Goal: Book appointment/travel/reservation

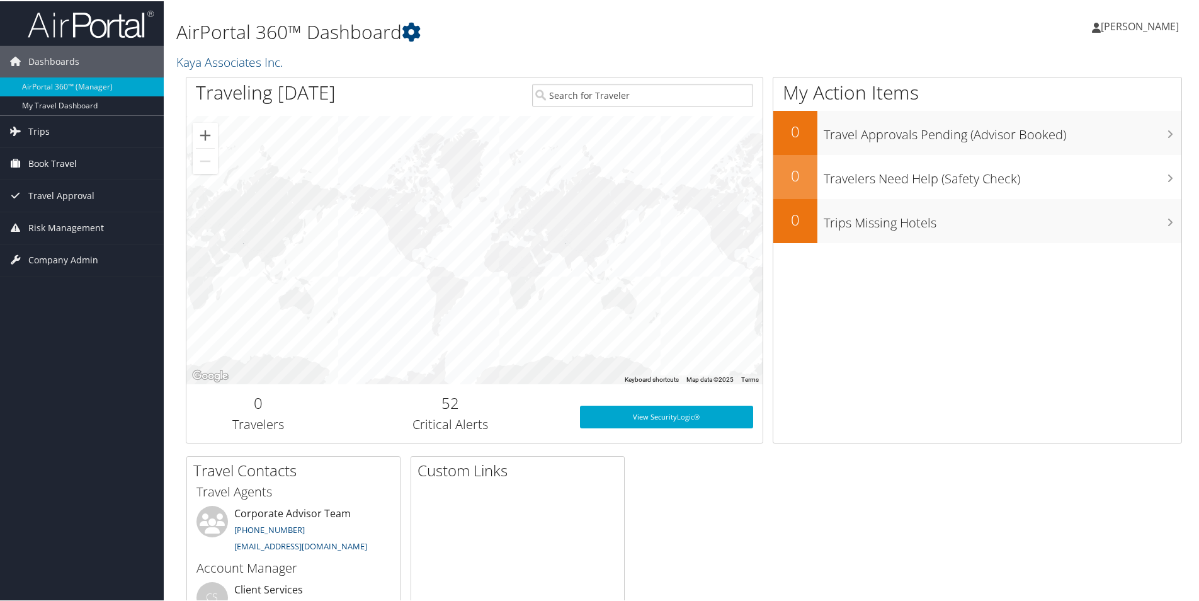
click at [54, 164] on span "Book Travel" at bounding box center [52, 162] width 48 height 31
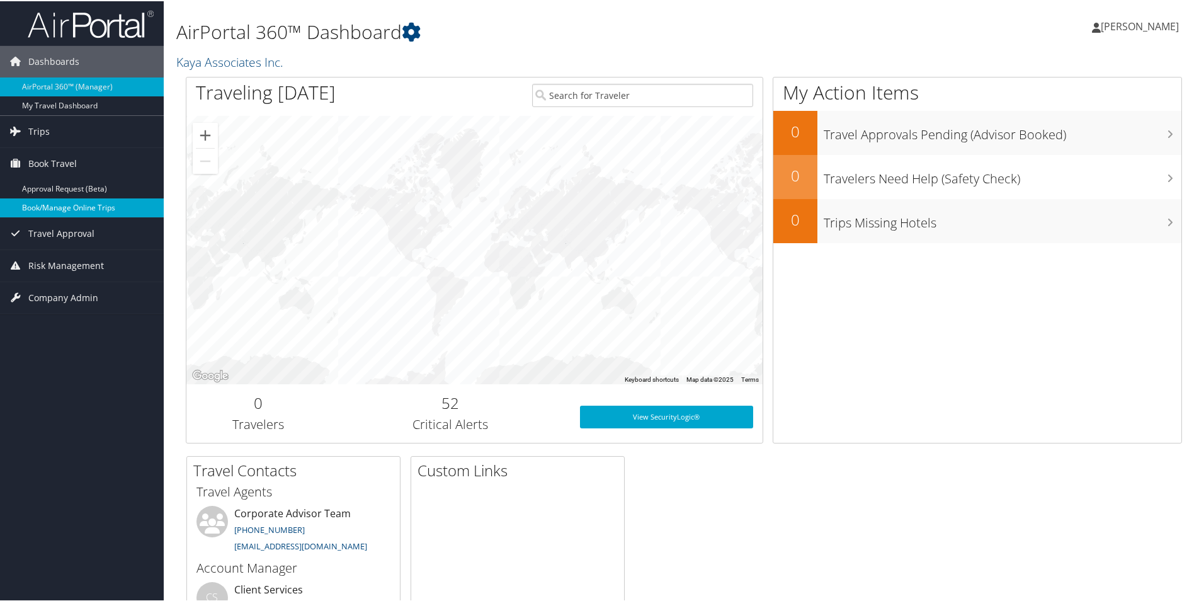
click at [60, 202] on link "Book/Manage Online Trips" at bounding box center [82, 206] width 164 height 19
click at [57, 164] on span "Book Travel" at bounding box center [52, 162] width 48 height 31
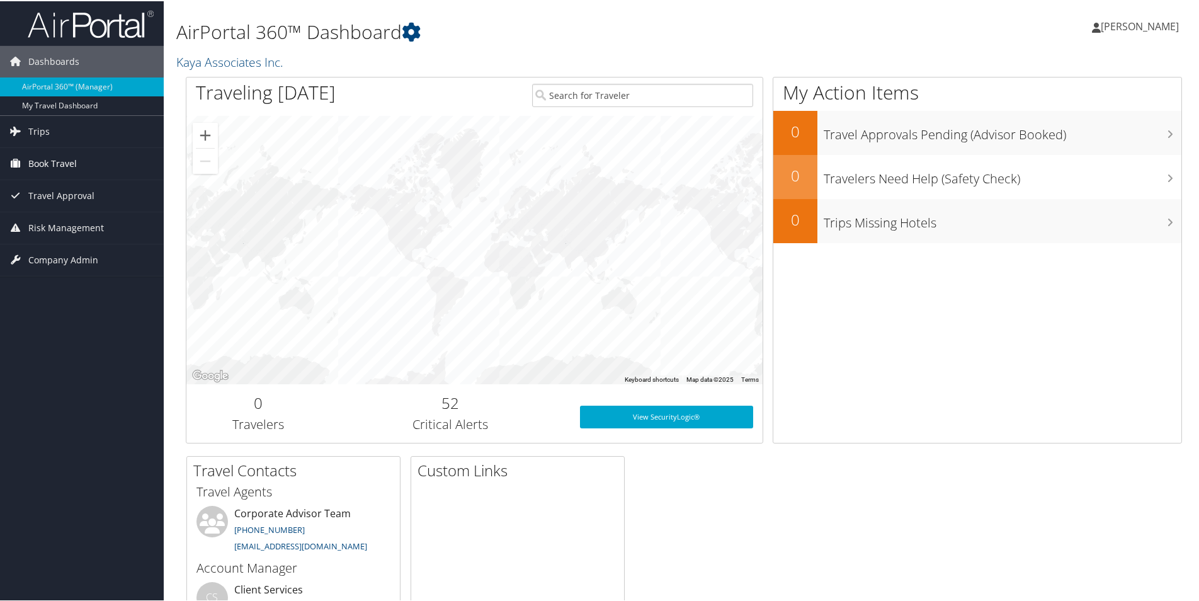
click at [57, 164] on span "Book Travel" at bounding box center [52, 162] width 48 height 31
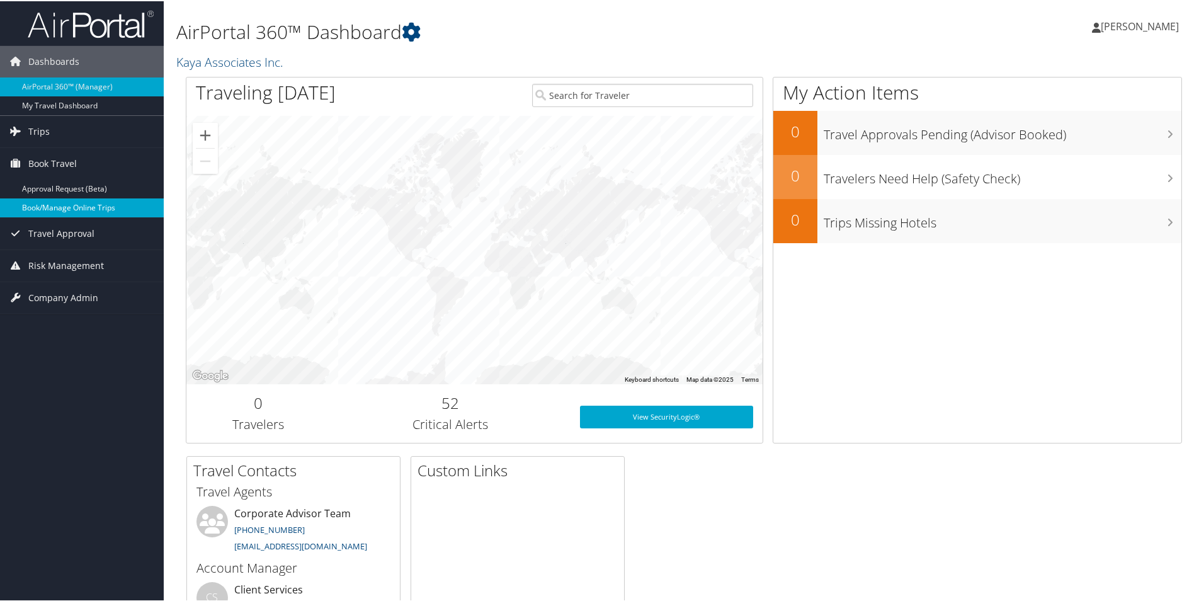
click at [61, 208] on link "Book/Manage Online Trips" at bounding box center [82, 206] width 164 height 19
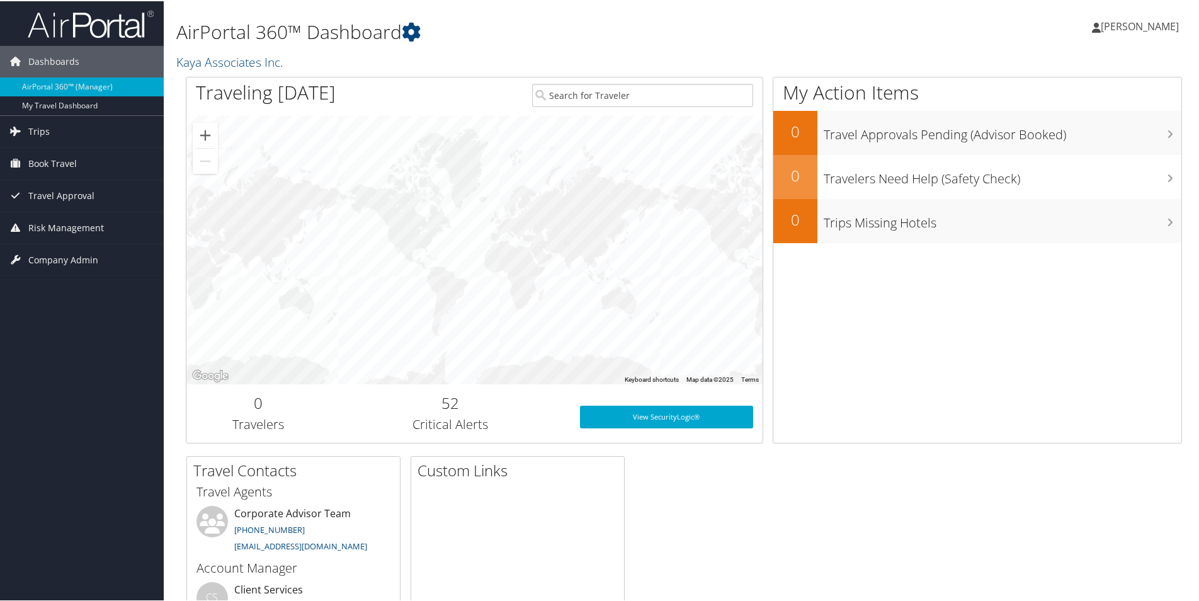
click at [1127, 21] on span "[PERSON_NAME]" at bounding box center [1139, 25] width 78 height 14
click at [1016, 22] on div "Brian Eschrich Brian Eschrich My Settings Travel Agency Contacts View Travel Pr…" at bounding box center [1003, 30] width 401 height 48
